Goal: Task Accomplishment & Management: Manage account settings

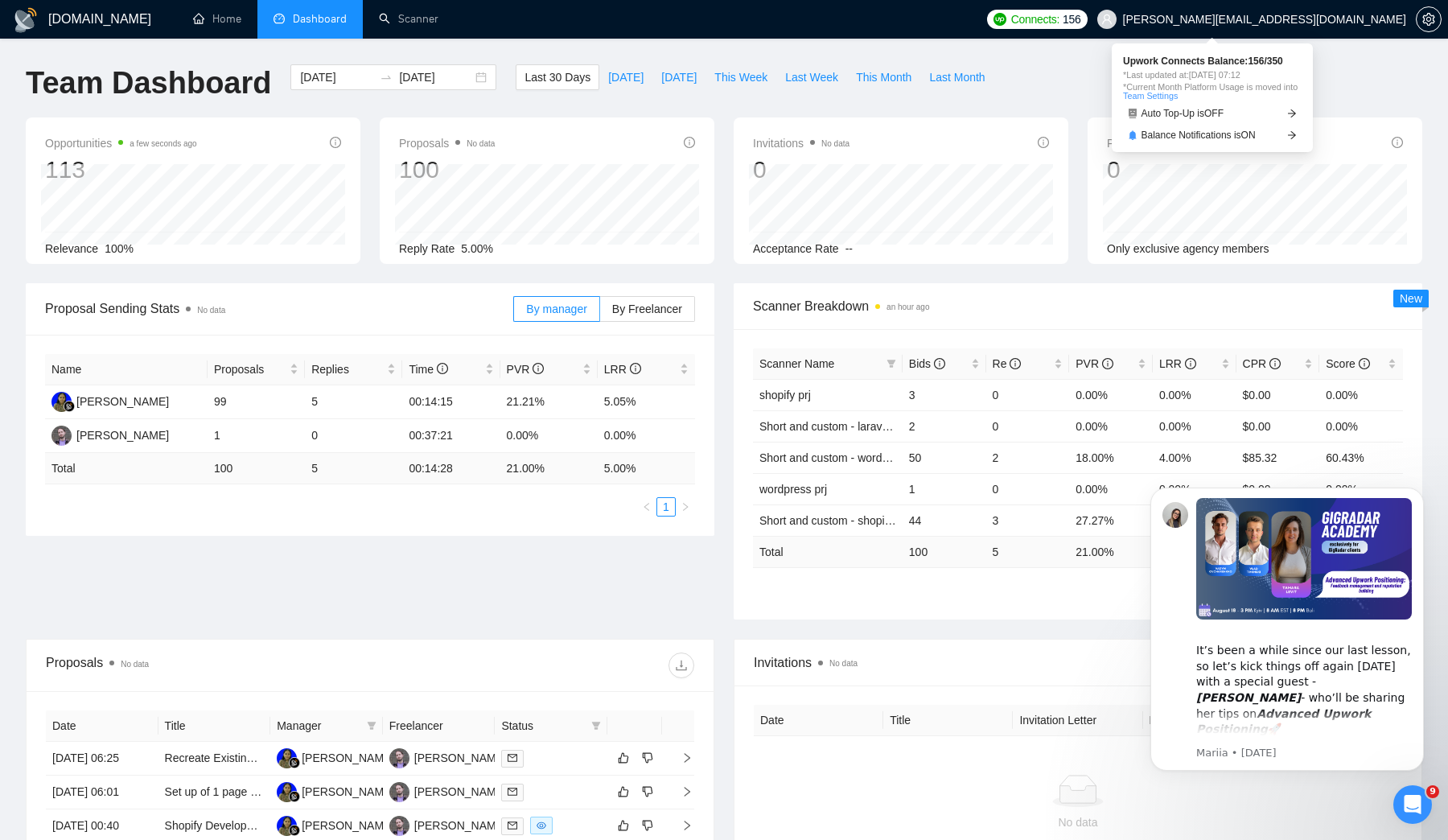
click at [1060, 20] on span "Connects:" at bounding box center [1035, 19] width 48 height 17
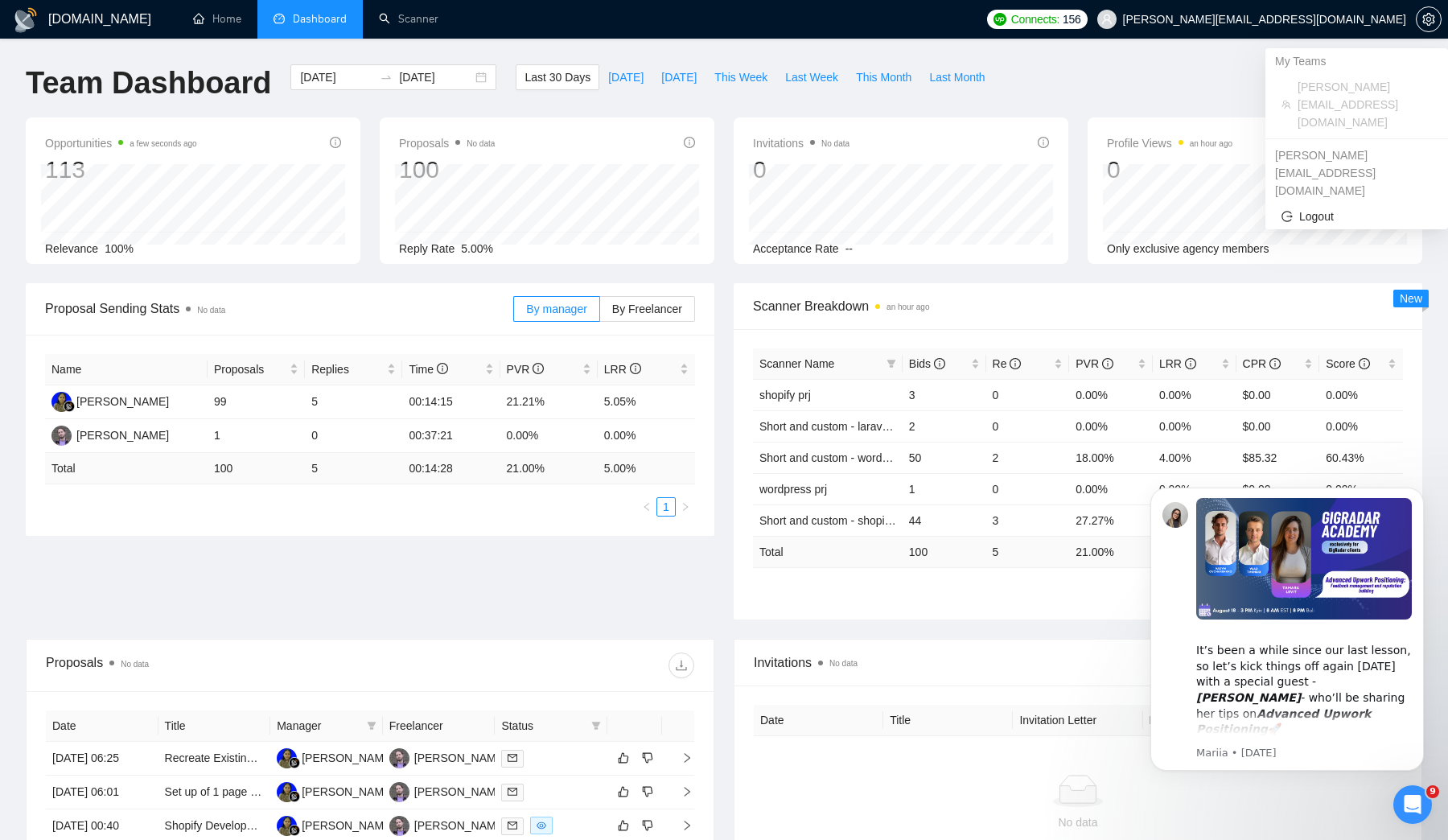
click at [1333, 19] on span "[PERSON_NAME][EMAIL_ADDRESS][DOMAIN_NAME]" at bounding box center [1265, 19] width 283 height 0
click at [1435, 17] on icon "setting" at bounding box center [1429, 18] width 12 height 12
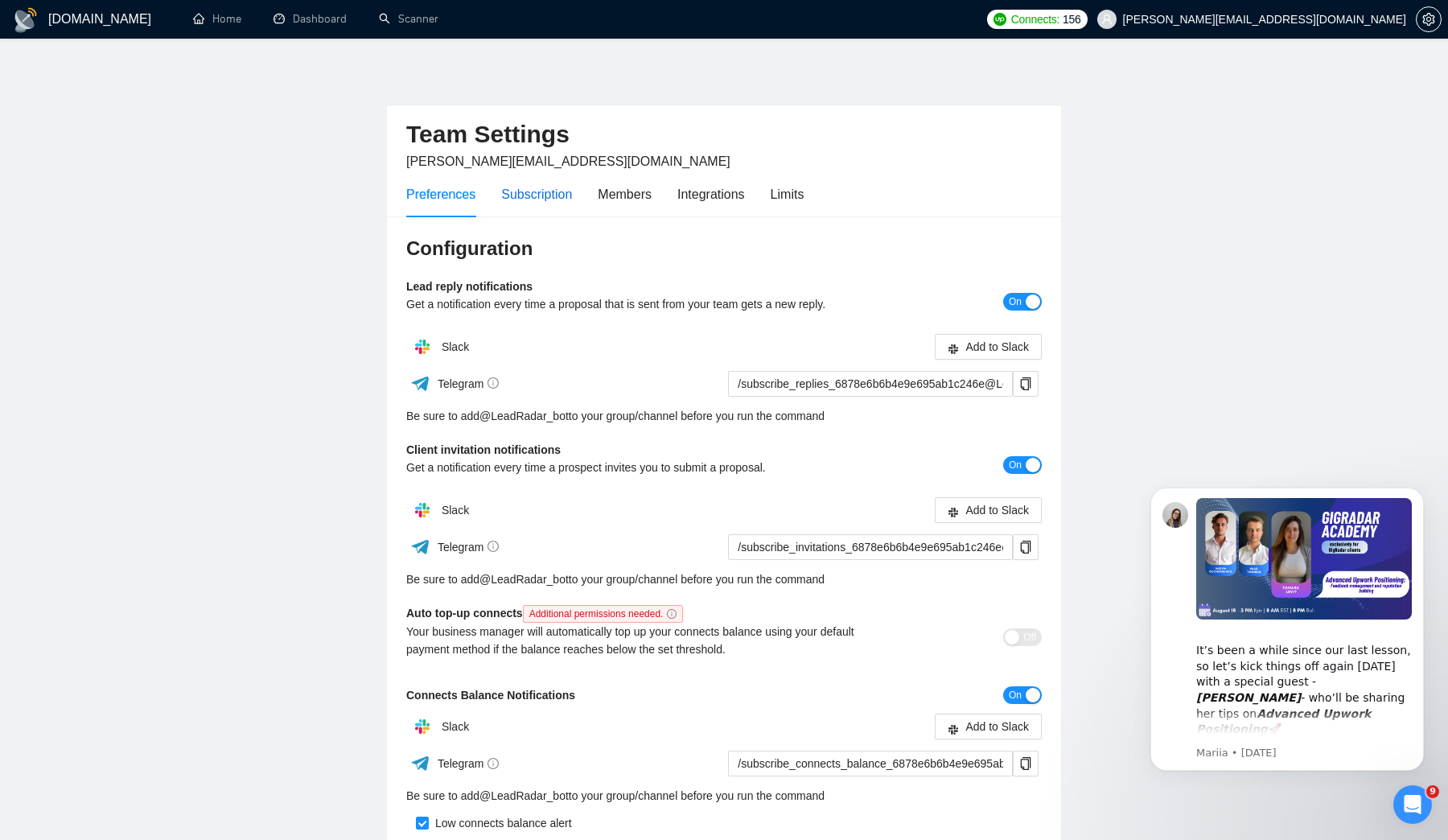
click at [549, 186] on div "Subscription" at bounding box center [537, 194] width 71 height 20
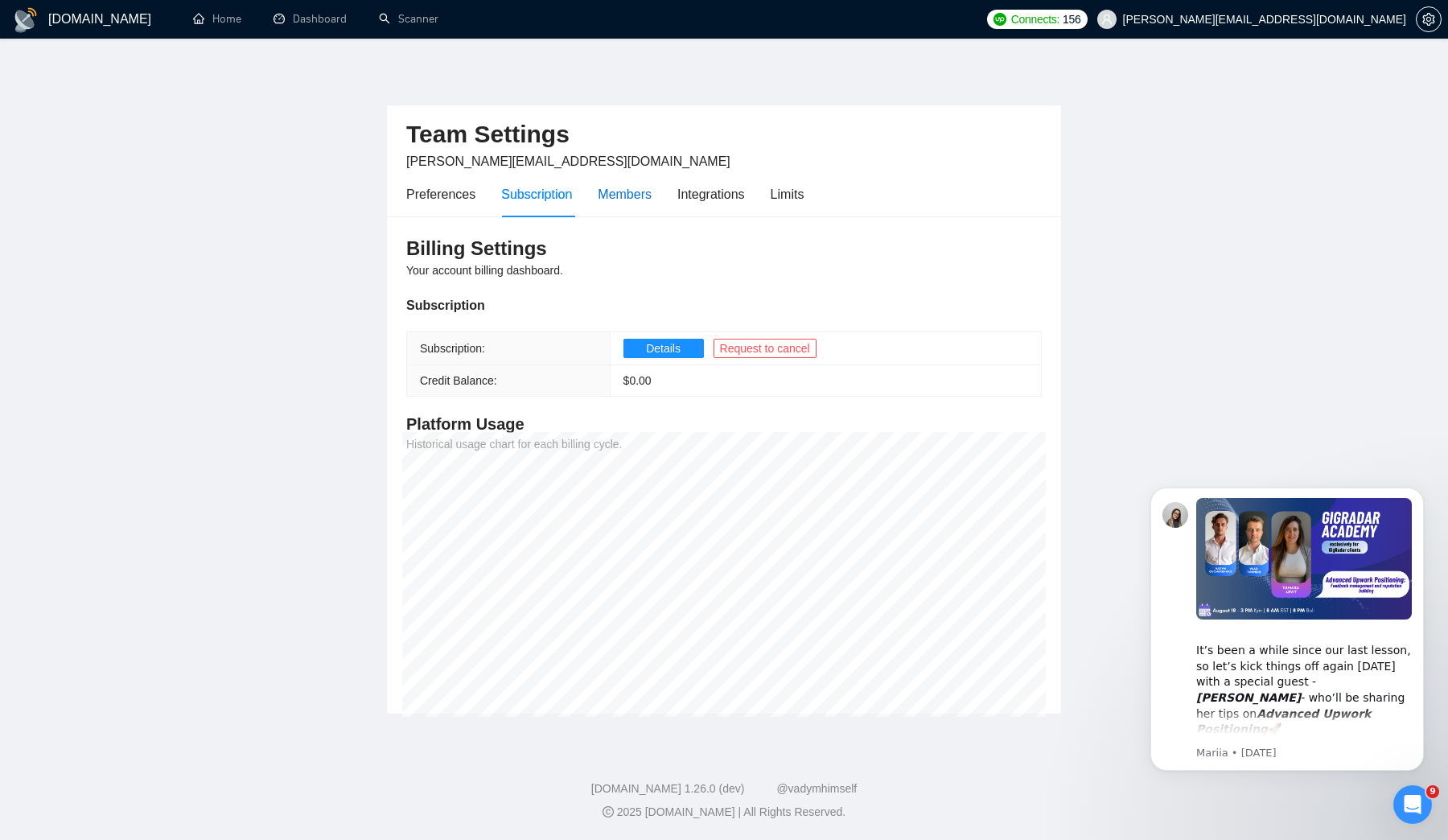
click at [629, 196] on div "Members" at bounding box center [625, 194] width 54 height 20
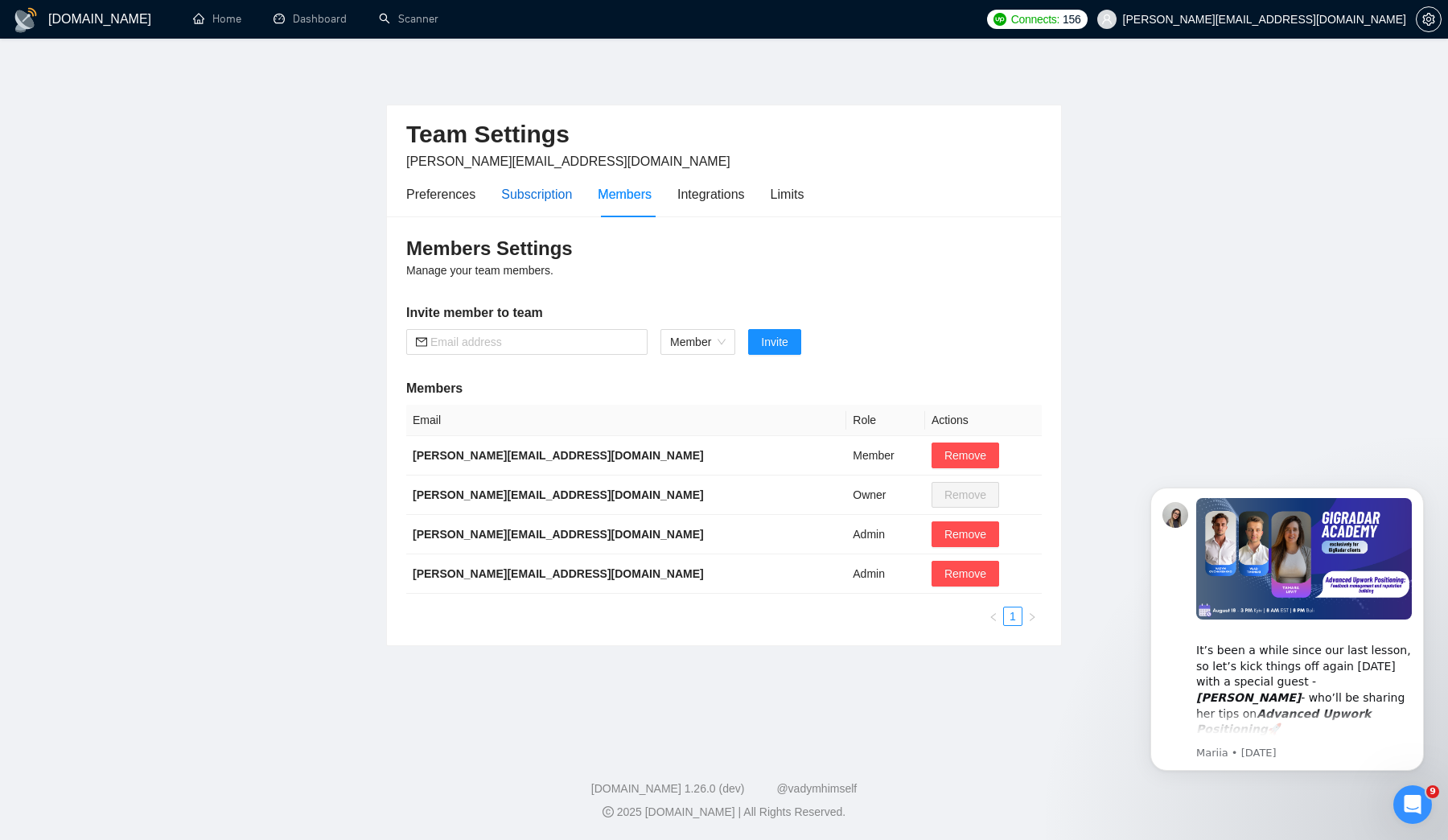
click at [570, 195] on div "Subscription" at bounding box center [537, 194] width 71 height 20
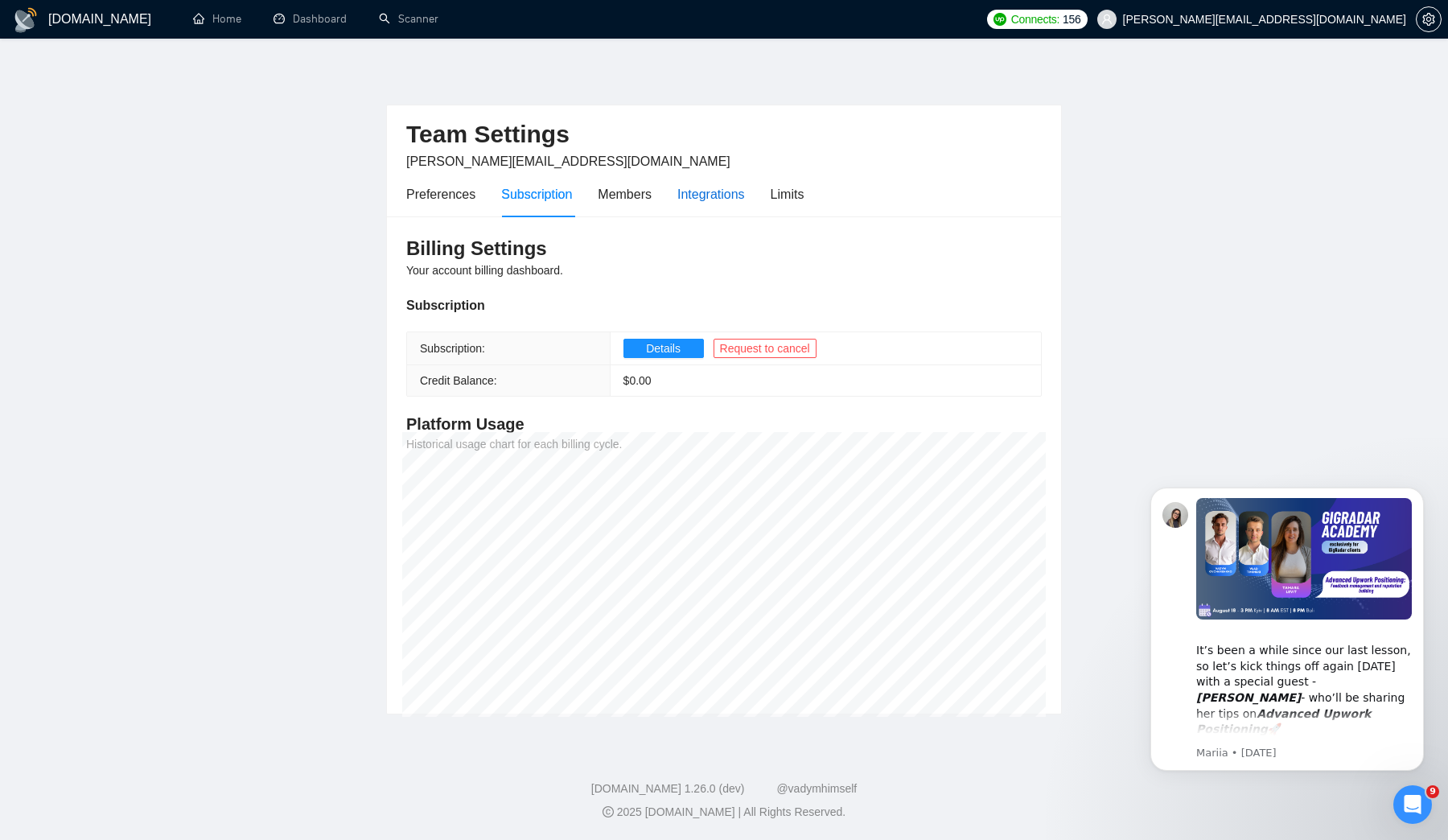
click at [705, 194] on div "Integrations" at bounding box center [712, 194] width 67 height 20
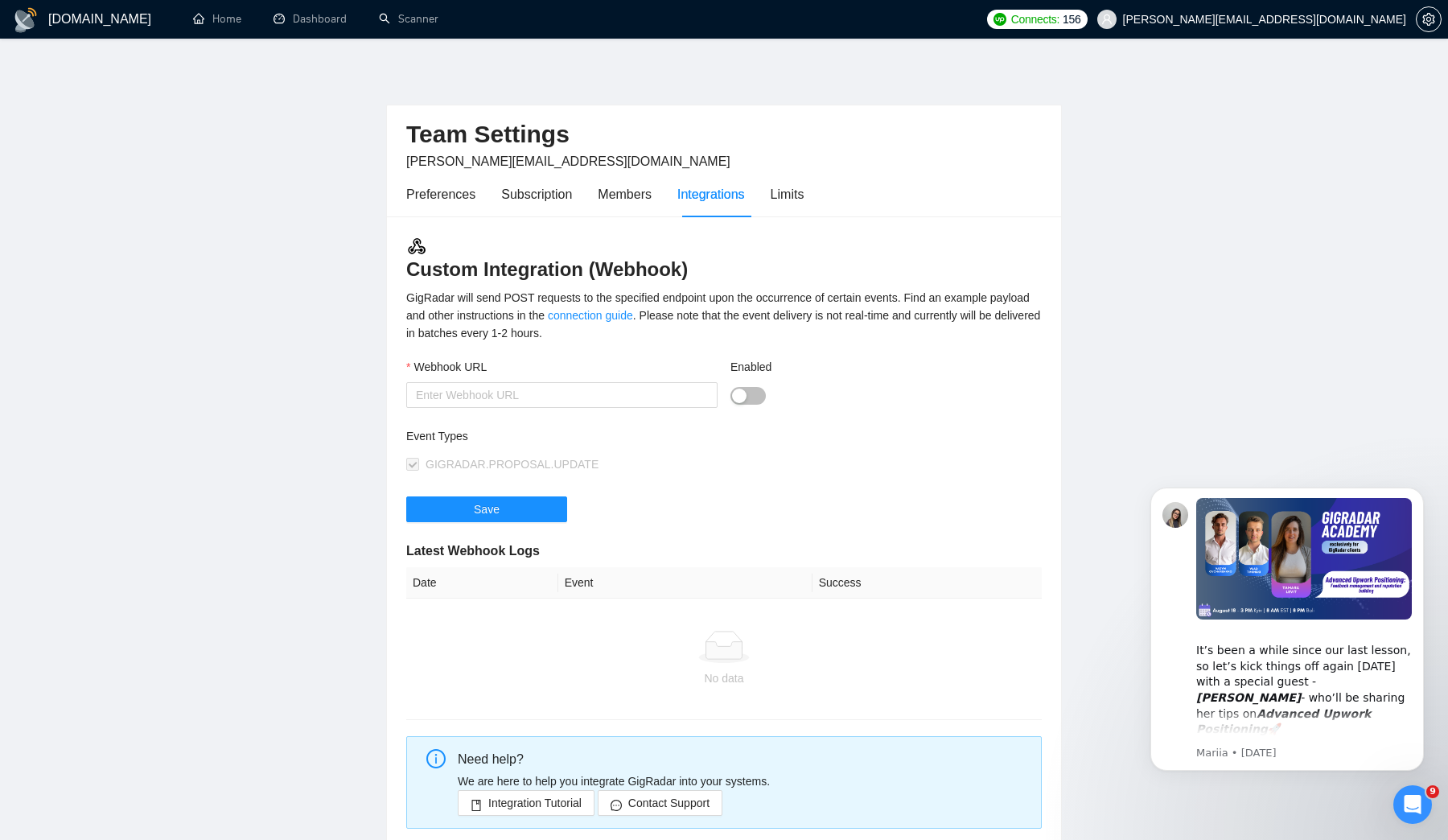
click at [770, 201] on div "Preferences Subscription Members Integrations Limits" at bounding box center [605, 194] width 398 height 46
click at [779, 201] on div "Limits" at bounding box center [787, 194] width 34 height 20
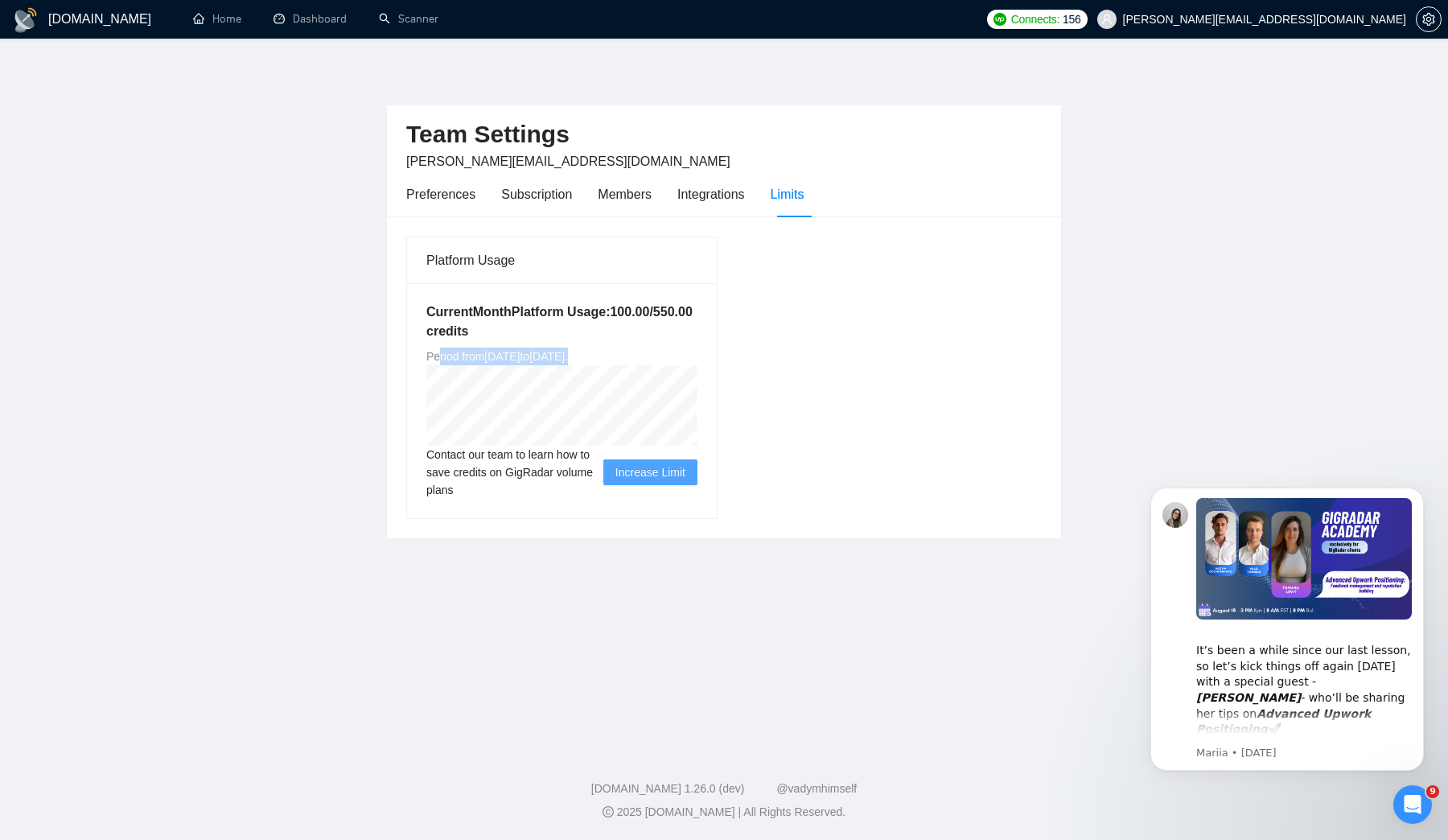
drag, startPoint x: 441, startPoint y: 358, endPoint x: 767, endPoint y: 358, distance: 326.0
click at [767, 358] on div "Platform Usage Current Month Platform Usage: 100.00 / 550.00 credits Period fro…" at bounding box center [723, 377] width 648 height 283
click at [924, 345] on div "Platform Usage Current Month Platform Usage: 100.00 / 550.00 credits Period fro…" at bounding box center [723, 377] width 648 height 283
drag, startPoint x: 510, startPoint y: 358, endPoint x: 663, endPoint y: 357, distance: 153.0
click at [568, 357] on span "Period from [DATE] to [DATE] ." at bounding box center [496, 356] width 141 height 12
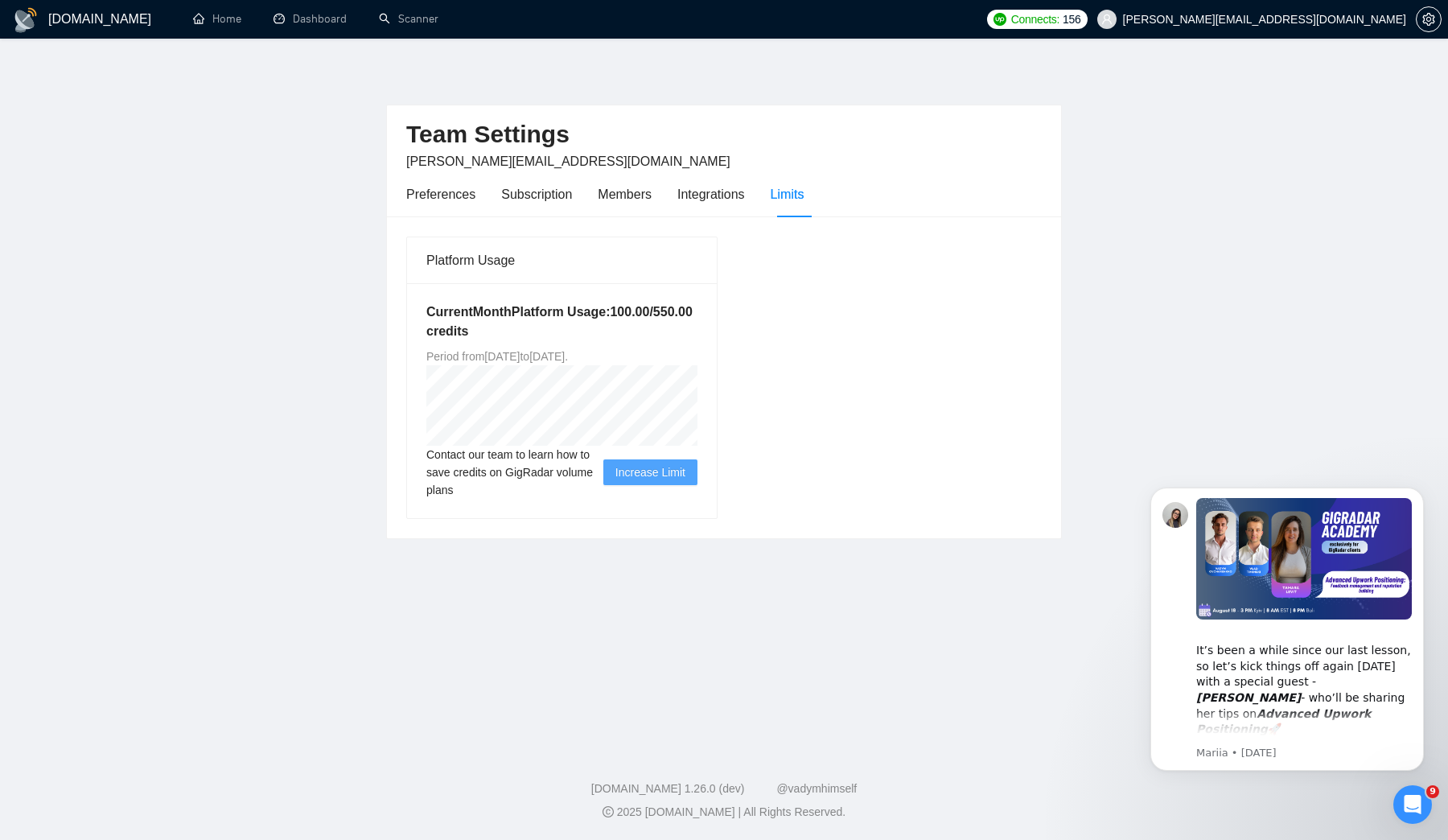
click at [696, 357] on div "Current Month Platform Usage: 100.00 / 550.00 credits Period from [DATE] to [DA…" at bounding box center [562, 400] width 310 height 235
drag, startPoint x: 568, startPoint y: 354, endPoint x: 732, endPoint y: 354, distance: 164.0
click at [732, 354] on div "Platform Usage Current Month Platform Usage: 100.00 / 550.00 credits Period fro…" at bounding box center [723, 377] width 648 height 283
click at [848, 347] on div "Platform Usage Current Month Platform Usage: 100.00 / 550.00 credits Period fro…" at bounding box center [723, 377] width 648 height 283
drag, startPoint x: 422, startPoint y: 357, endPoint x: 736, endPoint y: 357, distance: 314.0
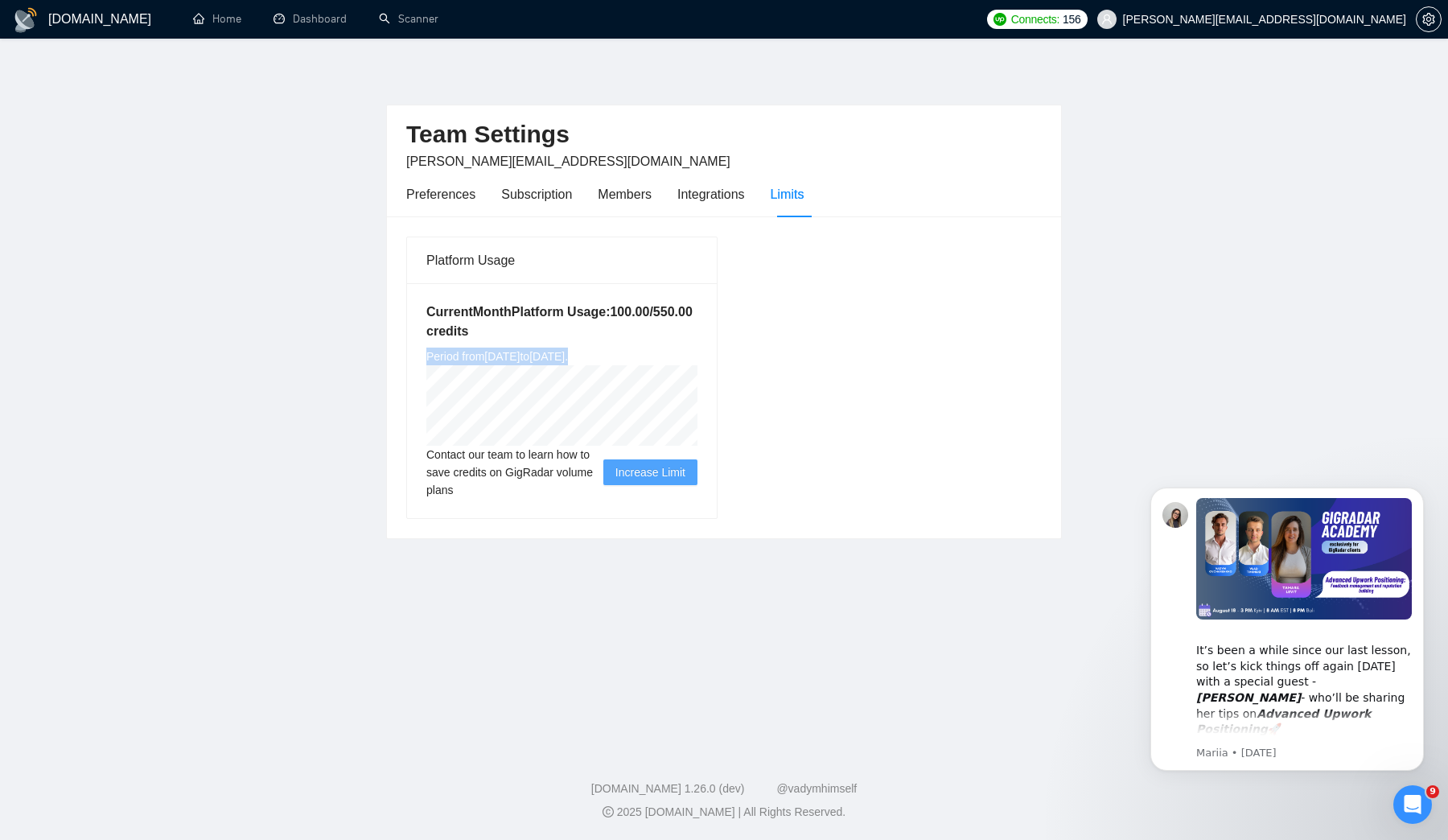
click at [736, 357] on div "Platform Usage Current Month Platform Usage: 100.00 / 550.00 credits Period fro…" at bounding box center [723, 377] width 648 height 283
click at [806, 336] on div "Platform Usage Current Month Platform Usage: 100.00 / 550.00 credits Period fro…" at bounding box center [723, 377] width 648 height 283
drag, startPoint x: 571, startPoint y: 362, endPoint x: 721, endPoint y: 362, distance: 150.0
click at [719, 362] on div "Platform Usage Current Month Platform Usage: 100.00 / 550.00 credits Period fro…" at bounding box center [562, 377] width 325 height 282
click at [902, 335] on div "Platform Usage Current Month Platform Usage: 100.00 / 550.00 credits Period fro…" at bounding box center [723, 377] width 648 height 283
